Goal: Information Seeking & Learning: Find specific fact

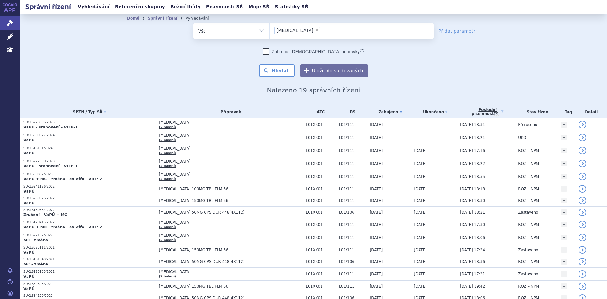
click at [315, 31] on span "×" at bounding box center [317, 30] width 4 height 4
click at [270, 31] on select "lynparza" at bounding box center [269, 31] width 0 height 16
select select
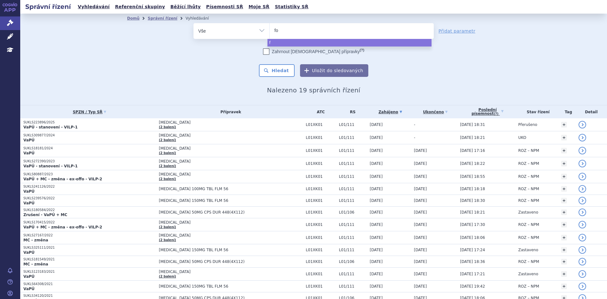
type input "for"
type input "forx"
type input "forxi"
type input "forxig"
type input "forxiga"
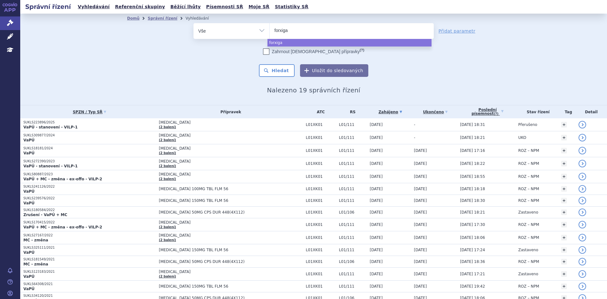
select select "forxiga"
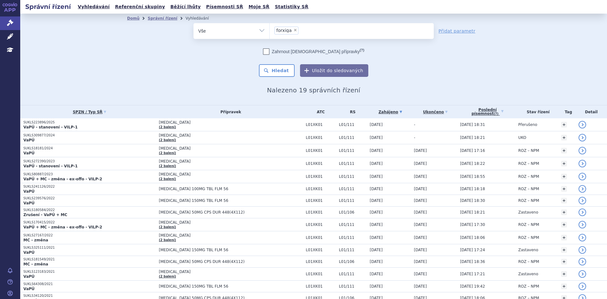
click at [277, 64] on button "Hledat" at bounding box center [277, 70] width 36 height 13
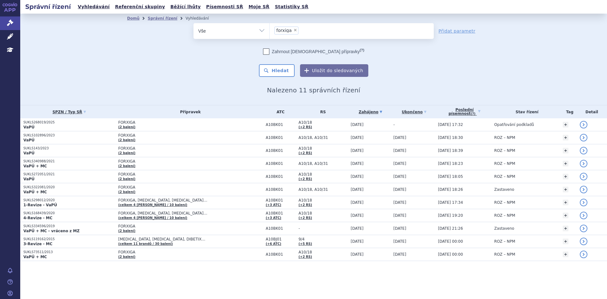
click at [214, 124] on span "FORXIGA" at bounding box center [190, 122] width 144 height 4
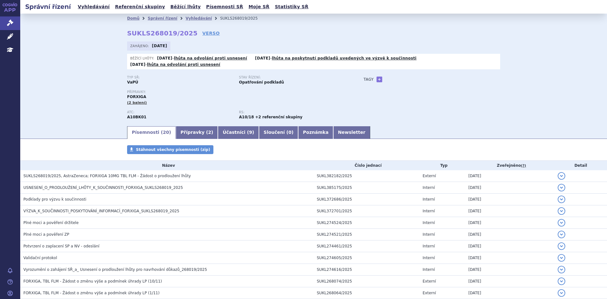
drag, startPoint x: 0, startPoint y: 0, endPoint x: 98, endPoint y: 168, distance: 194.8
click at [98, 174] on span "SUKLS268019/2025, AstraZeneca; FORXIGA 10MG TBL FLM - Žádost o prodloužení lhůty" at bounding box center [107, 176] width 168 height 4
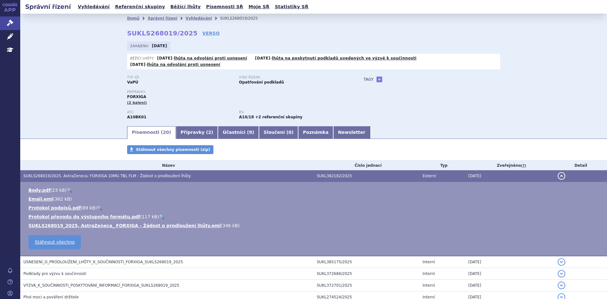
click at [93, 283] on span "VÝZVA_K_SOUČINNOSTI_POSKYTOVÁNÍ_INFORMACÍ_FORXIGA_SUKLS268019_2025" at bounding box center [101, 285] width 156 height 4
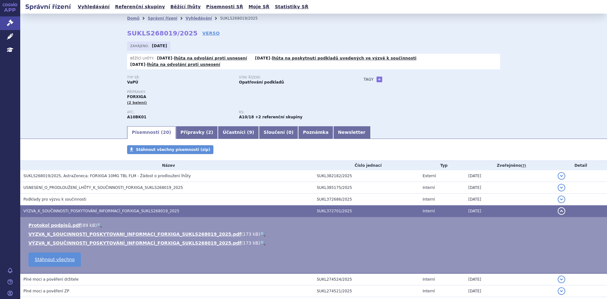
click at [164, 181] on td "USNESENÍ_O_PRODLOUŽENÍ_LHŮTY_K_SOUČINNOSTI_FORXIGA_SUKLS268019_2025" at bounding box center [166, 187] width 293 height 12
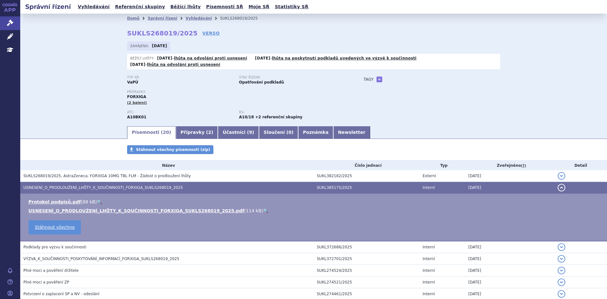
click at [142, 208] on link "USNESENÍ_O_PRODLOUŽENÍ_LHŮTY_K_SOUČINNOSTI_FORXIGA_SUKLS268019_2025.pdf" at bounding box center [136, 210] width 216 height 5
